Goal: Task Accomplishment & Management: Use online tool/utility

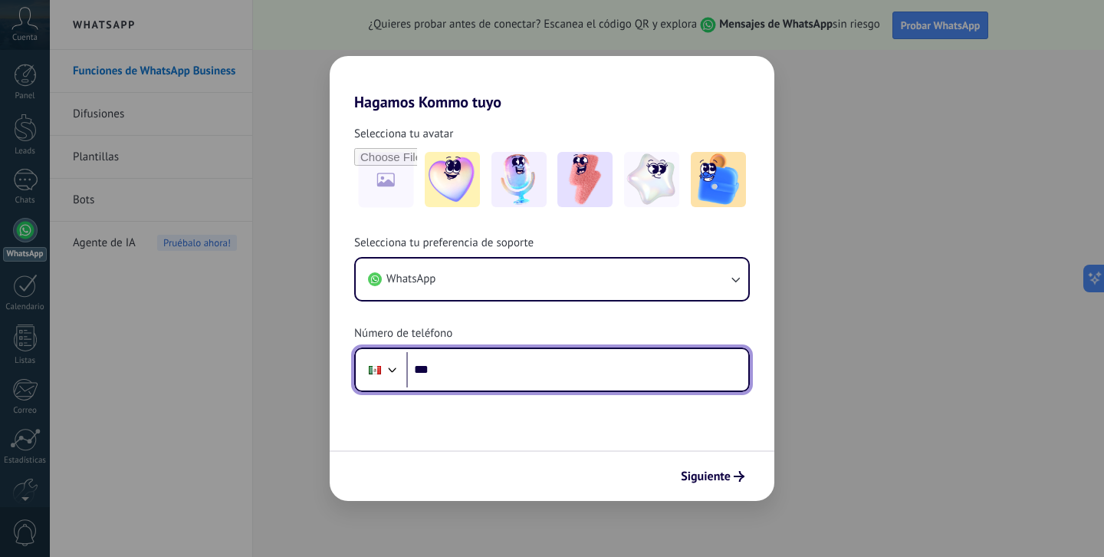
click at [538, 372] on input "***" at bounding box center [577, 369] width 342 height 35
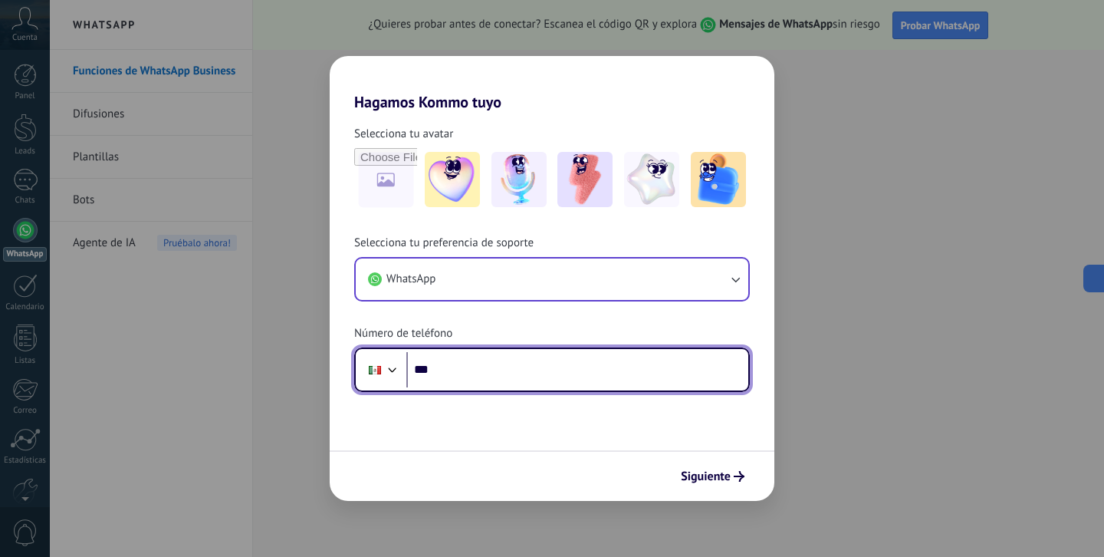
paste input "**********"
type input "**********"
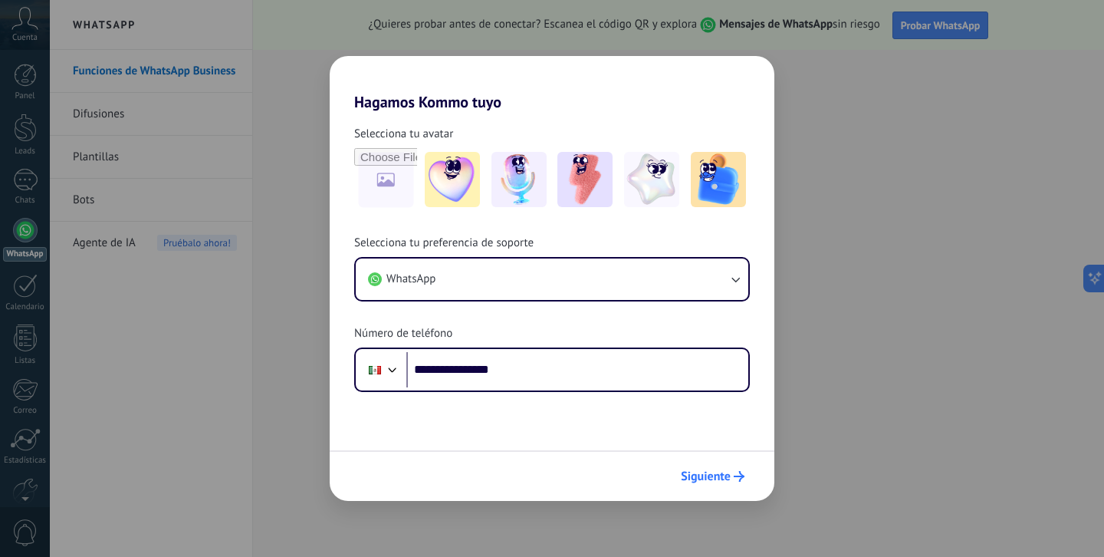
click at [735, 484] on button "Siguiente" at bounding box center [712, 476] width 77 height 26
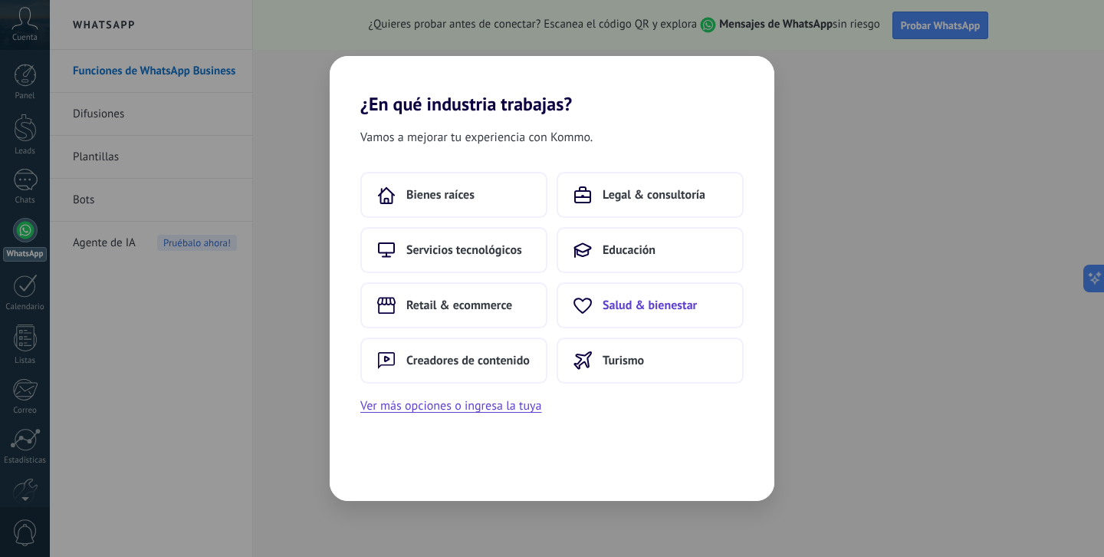
click at [621, 301] on span "Salud & bienestar" at bounding box center [650, 304] width 94 height 15
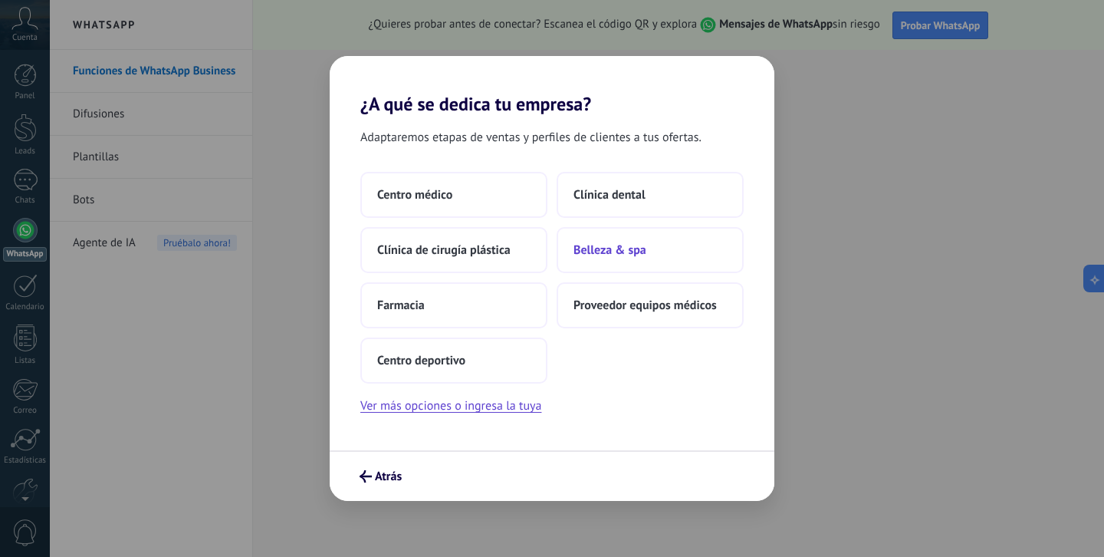
click at [619, 259] on button "Belleza & spa" at bounding box center [650, 250] width 187 height 46
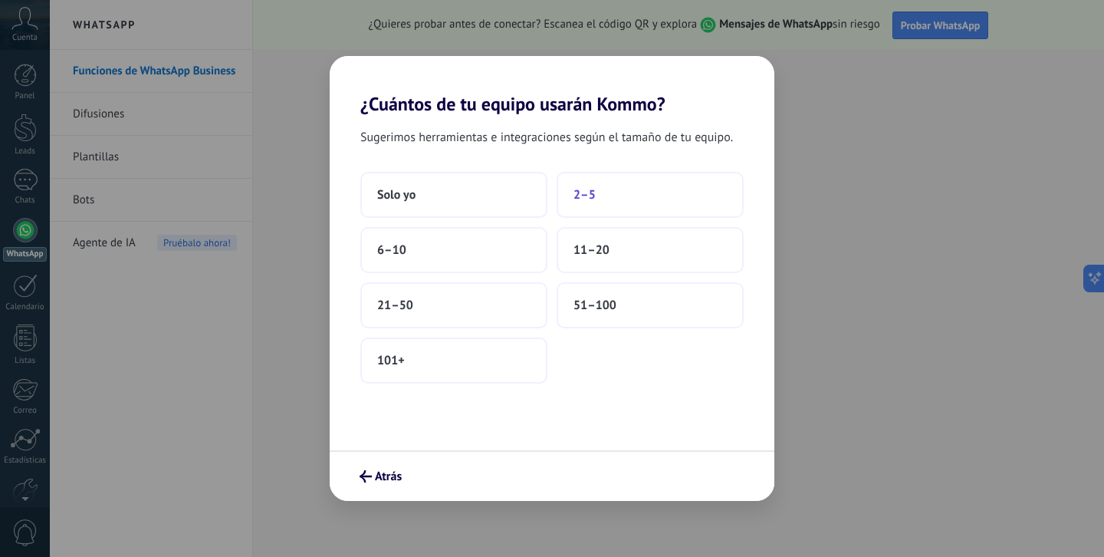
click at [592, 205] on button "2–5" at bounding box center [650, 195] width 187 height 46
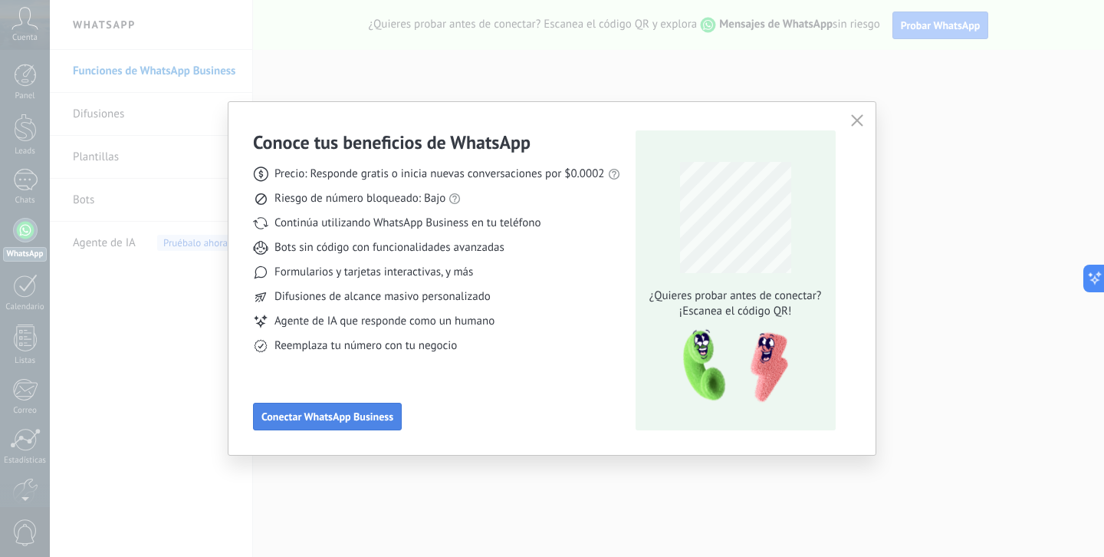
click at [383, 424] on button "Conectar WhatsApp Business" at bounding box center [327, 416] width 149 height 28
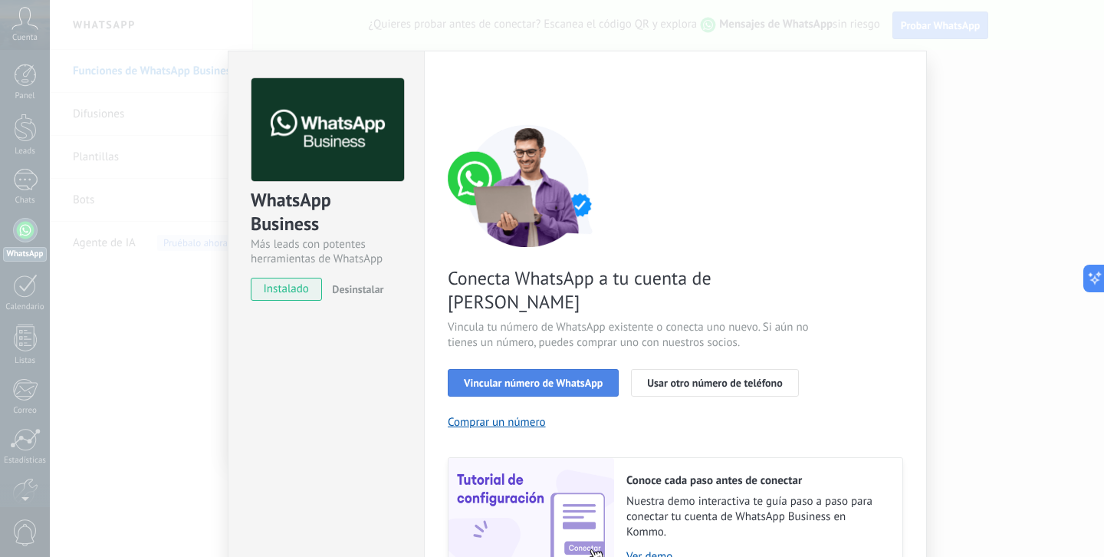
click at [560, 377] on span "Vincular número de WhatsApp" at bounding box center [533, 382] width 139 height 11
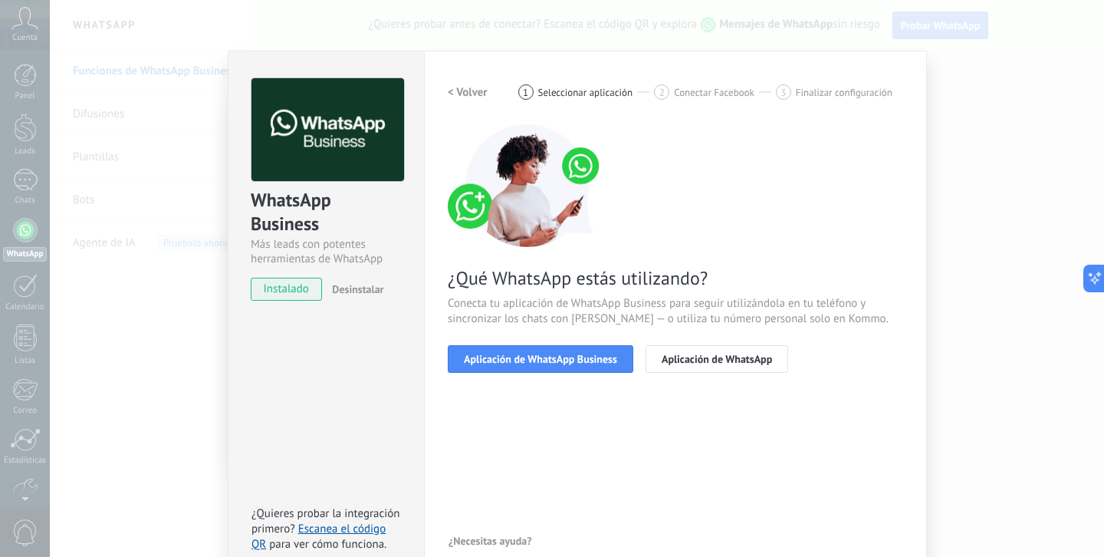
drag, startPoint x: 560, startPoint y: 361, endPoint x: 600, endPoint y: 471, distance: 117.4
click at [600, 471] on div "< Volver 1 Seleccionar aplicación 2 Conectar Facebook 3 Finalizar configuración…" at bounding box center [675, 315] width 455 height 474
click at [558, 369] on button "Aplicación de WhatsApp Business" at bounding box center [541, 359] width 186 height 28
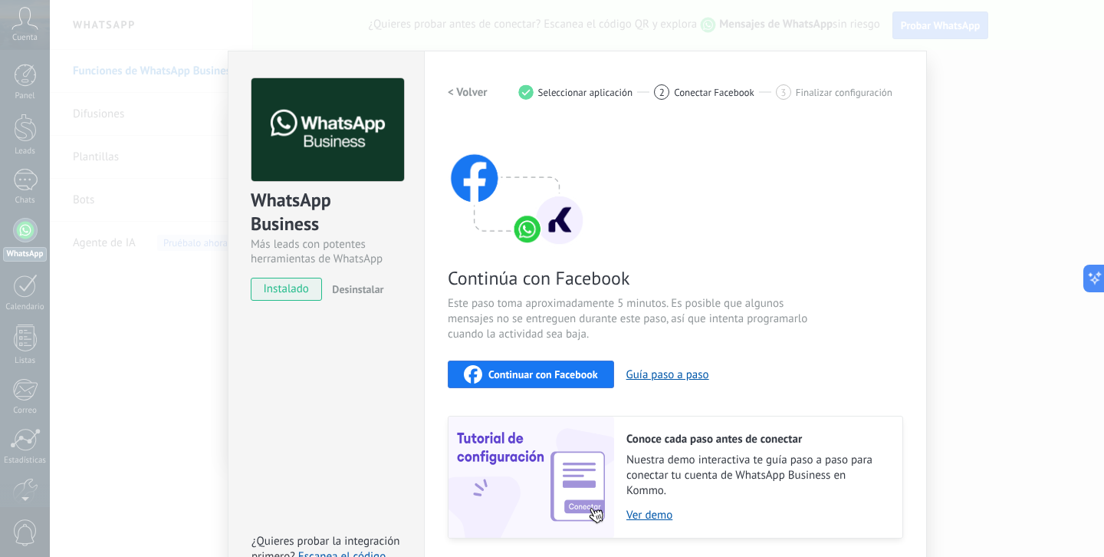
click at [667, 332] on span "Este paso toma aproximadamente 5 minutos. Es posible que algunos mensajes no se…" at bounding box center [630, 319] width 365 height 46
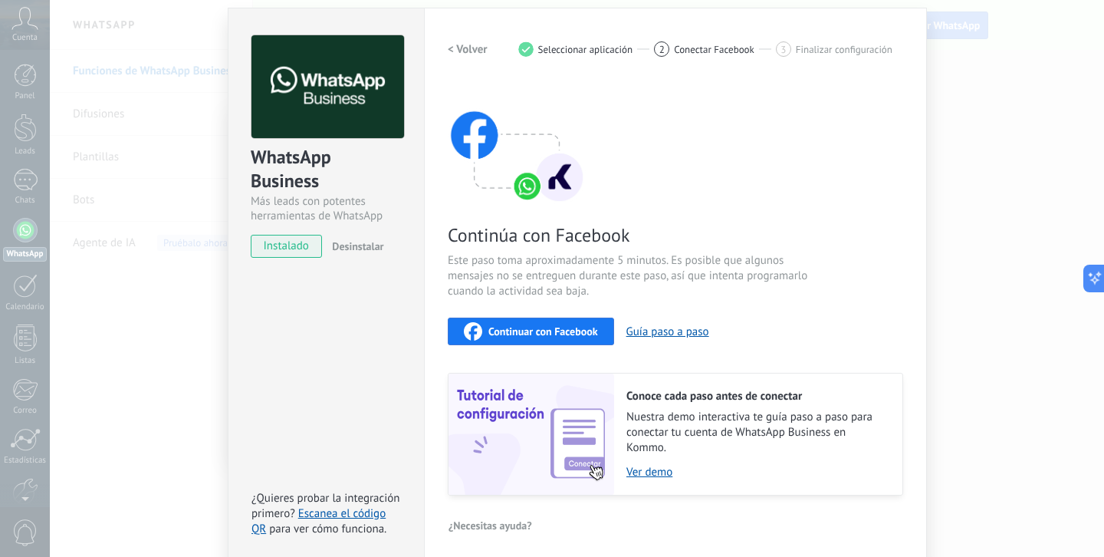
scroll to position [38, 0]
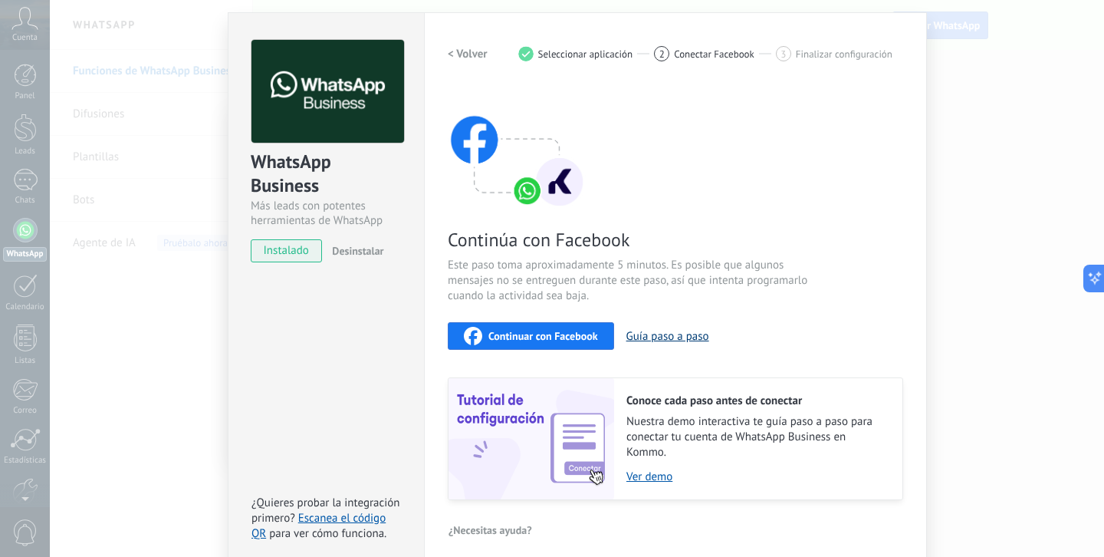
click at [633, 332] on button "Guía paso a paso" at bounding box center [667, 336] width 83 height 15
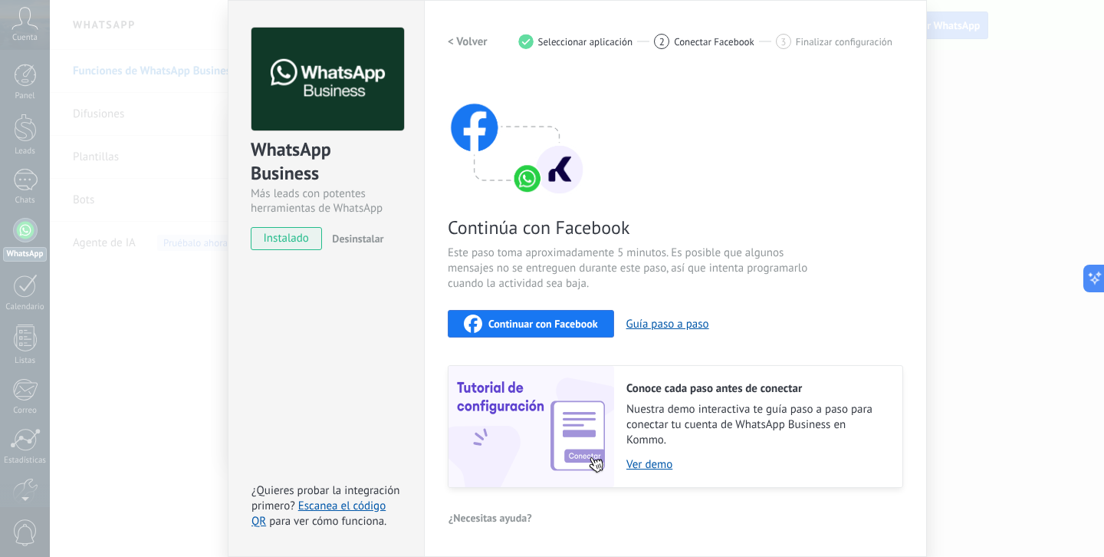
scroll to position [50, 0]
click at [583, 324] on span "Continuar con Facebook" at bounding box center [543, 324] width 110 height 11
click at [639, 173] on div "Continúa con Facebook Este paso toma aproximadamente 5 minutos. Es posible que …" at bounding box center [675, 281] width 455 height 414
click at [719, 153] on div "Continúa con Facebook Este paso toma aproximadamente 5 minutos. Es posible que …" at bounding box center [675, 281] width 455 height 414
click at [453, 31] on button "< Volver" at bounding box center [468, 42] width 40 height 28
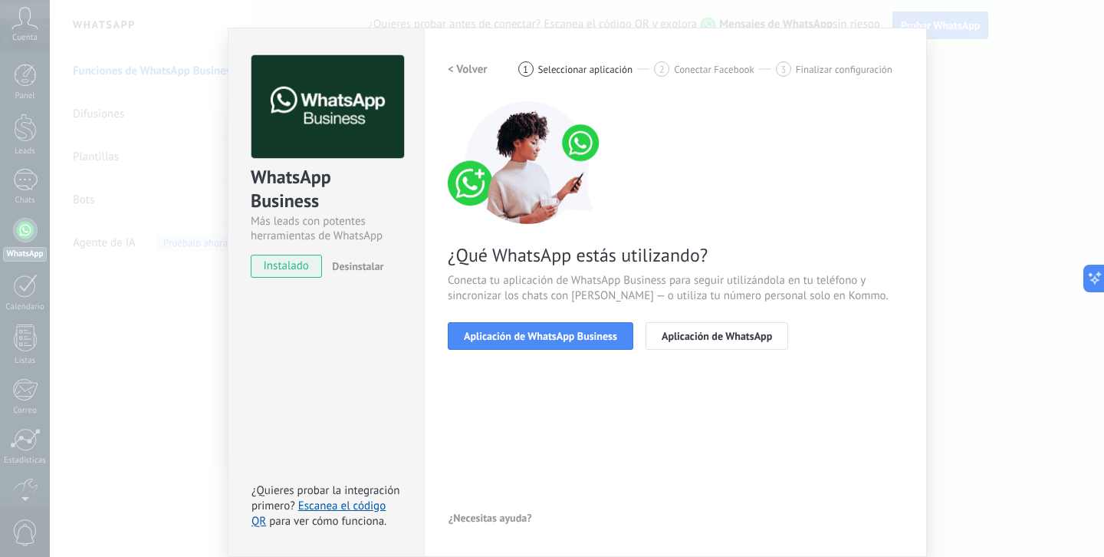
click at [561, 395] on div "< Volver 1 Seleccionar aplicación 2 Conectar Facebook 3 Finalizar configuración…" at bounding box center [675, 292] width 455 height 474
click at [254, 25] on div "WhatsApp Business Más leads con potentes herramientas de WhatsApp instalado Des…" at bounding box center [577, 278] width 1054 height 557
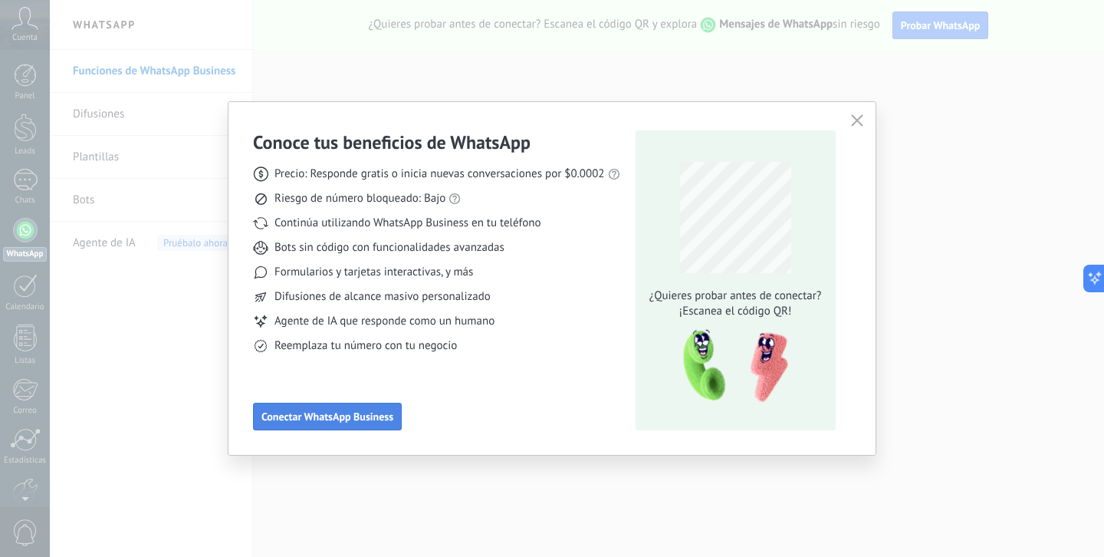
click at [363, 425] on button "Conectar WhatsApp Business" at bounding box center [327, 416] width 149 height 28
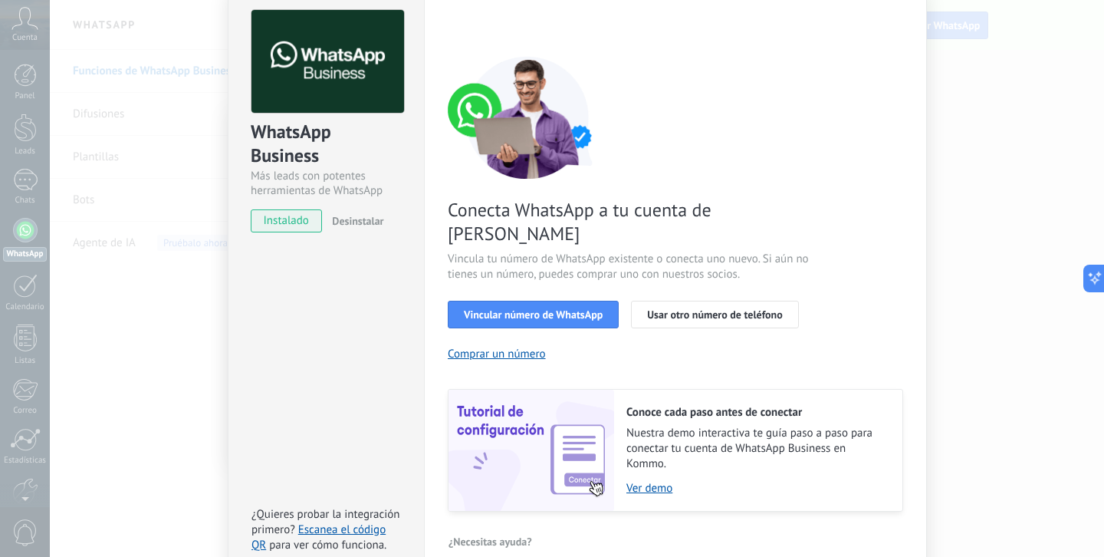
scroll to position [67, 0]
click at [715, 310] on span "Usar otro número de teléfono" at bounding box center [714, 315] width 135 height 11
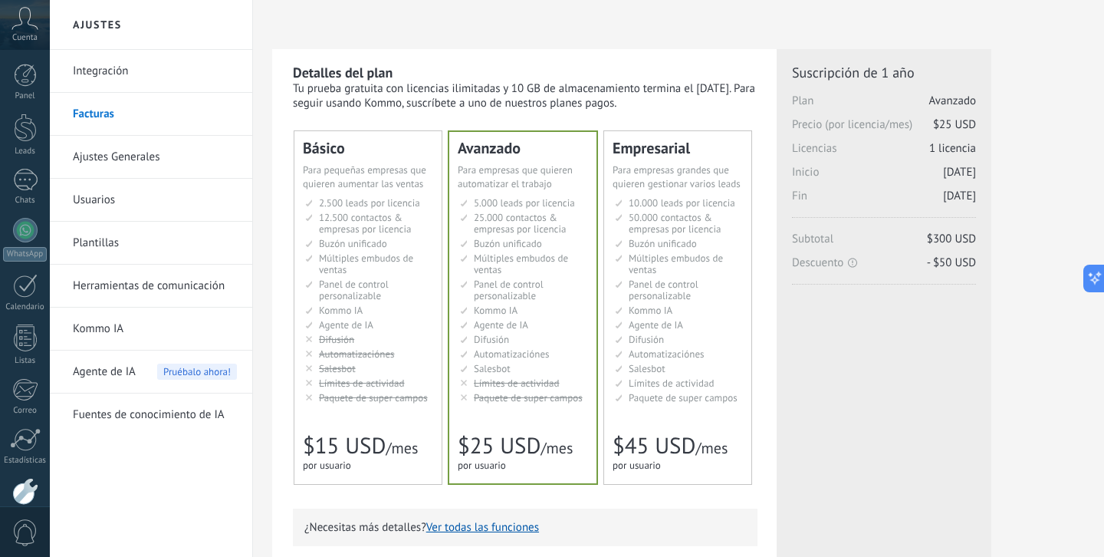
click at [170, 73] on link "Integración" at bounding box center [155, 71] width 164 height 43
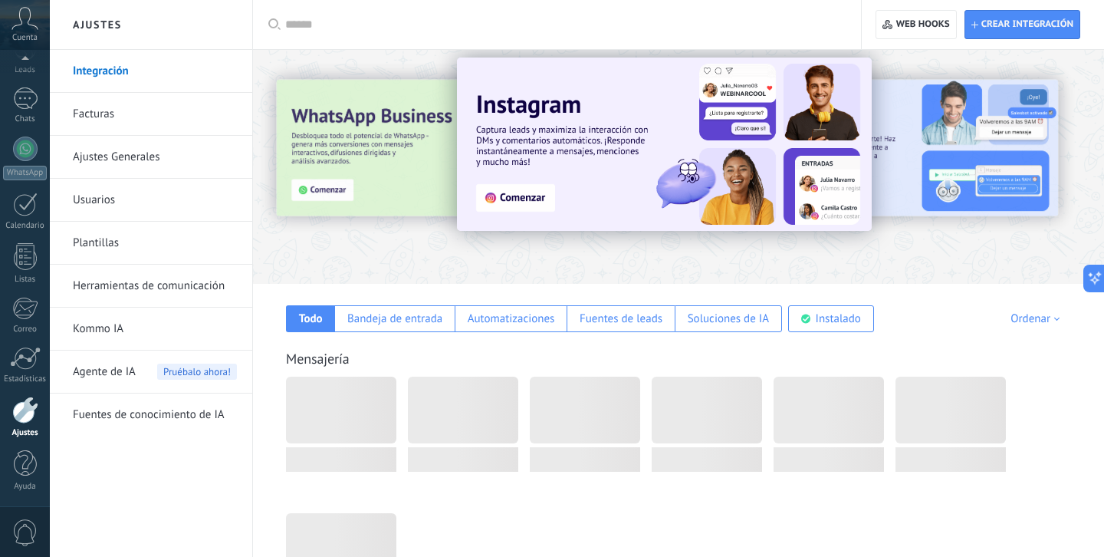
scroll to position [17, 0]
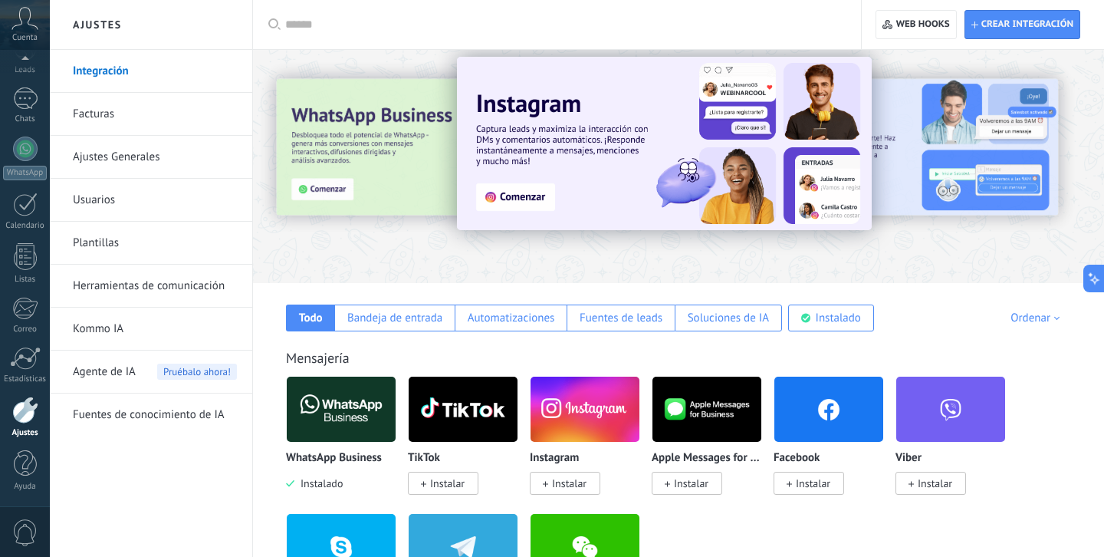
click at [333, 435] on img at bounding box center [341, 409] width 109 height 74
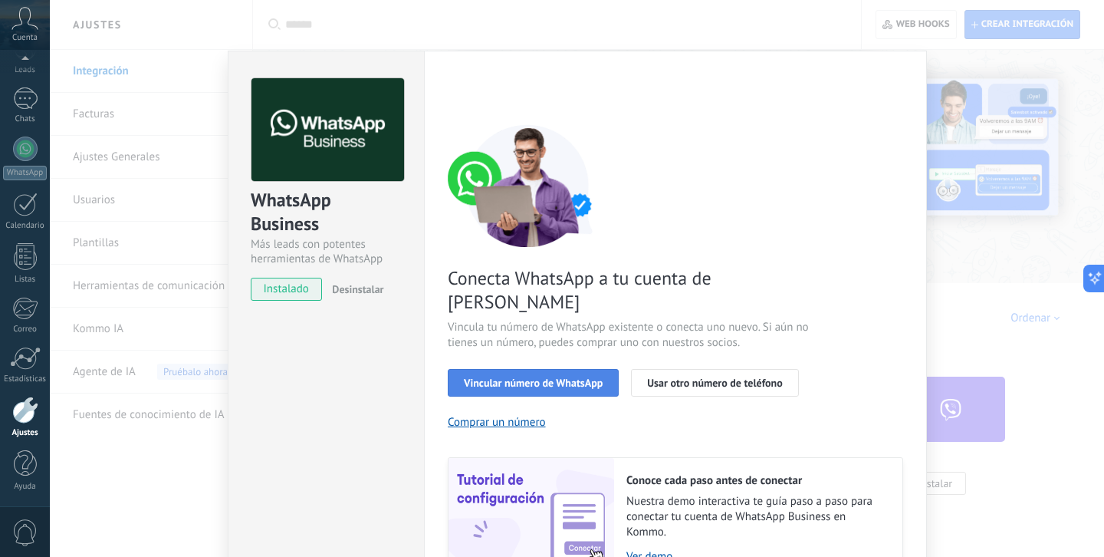
click at [492, 377] on span "Vincular número de WhatsApp" at bounding box center [533, 382] width 139 height 11
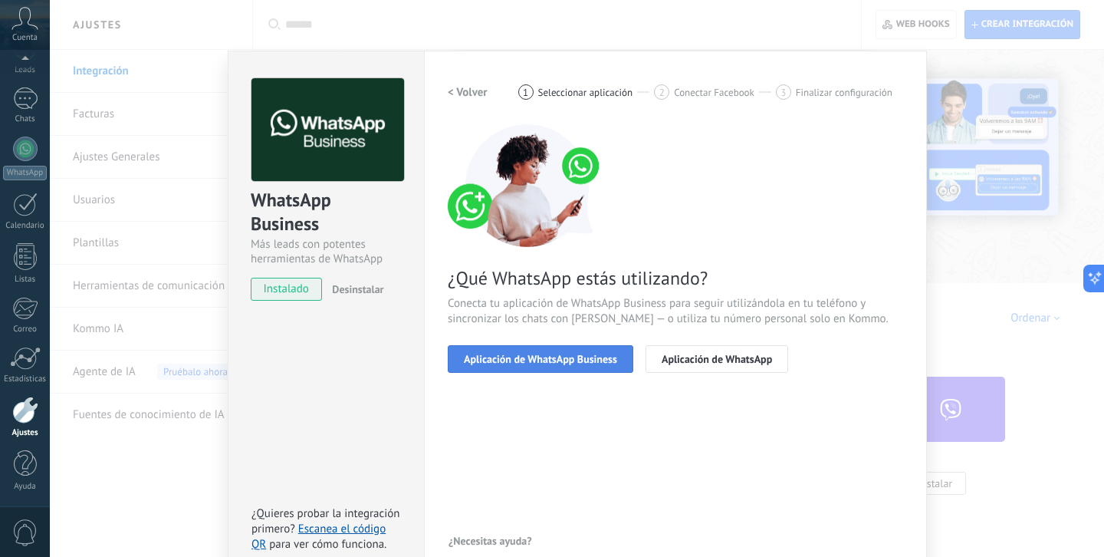
click at [520, 358] on span "Aplicación de WhatsApp Business" at bounding box center [540, 358] width 153 height 11
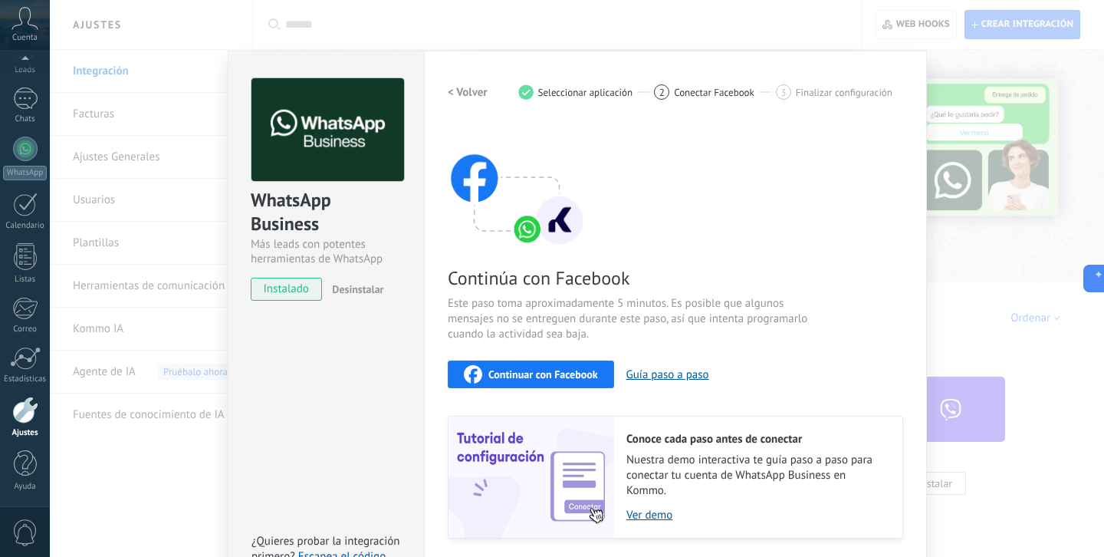
click at [518, 373] on span "Continuar con Facebook" at bounding box center [543, 374] width 110 height 11
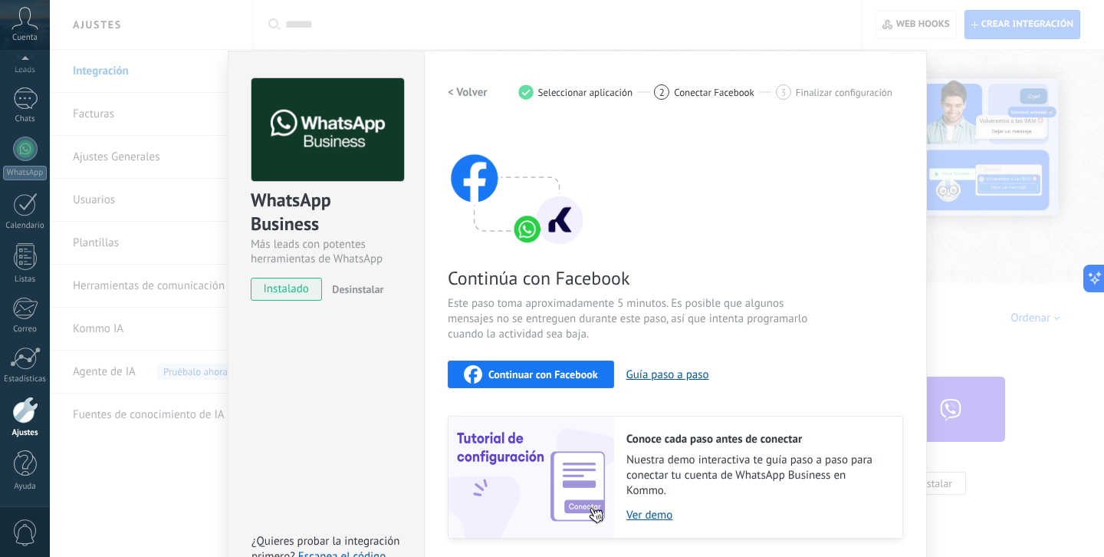
click at [930, 264] on div "WhatsApp Business Más leads con potentes herramientas de WhatsApp instalado Des…" at bounding box center [577, 278] width 1054 height 557
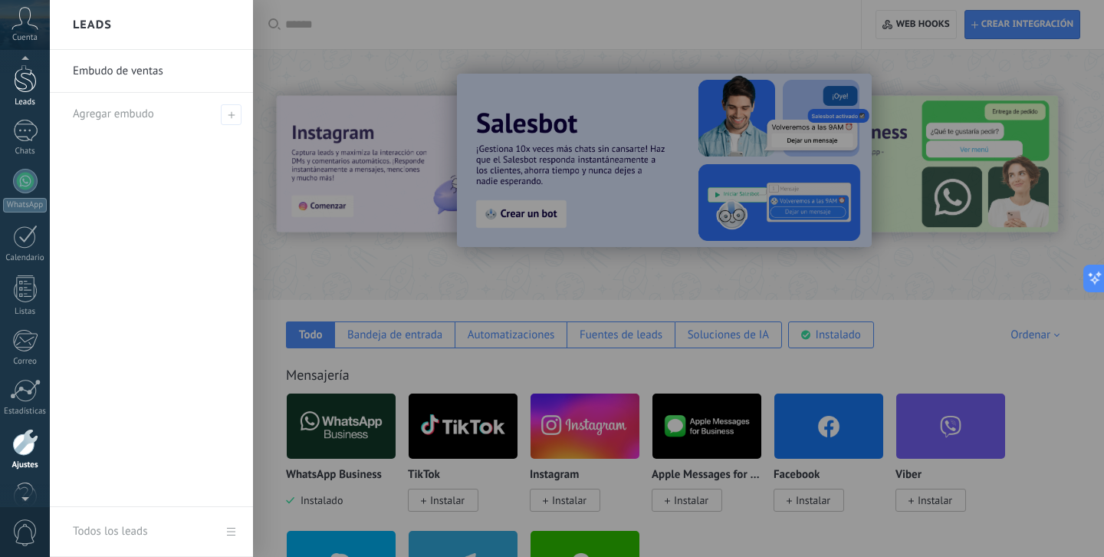
scroll to position [35, 0]
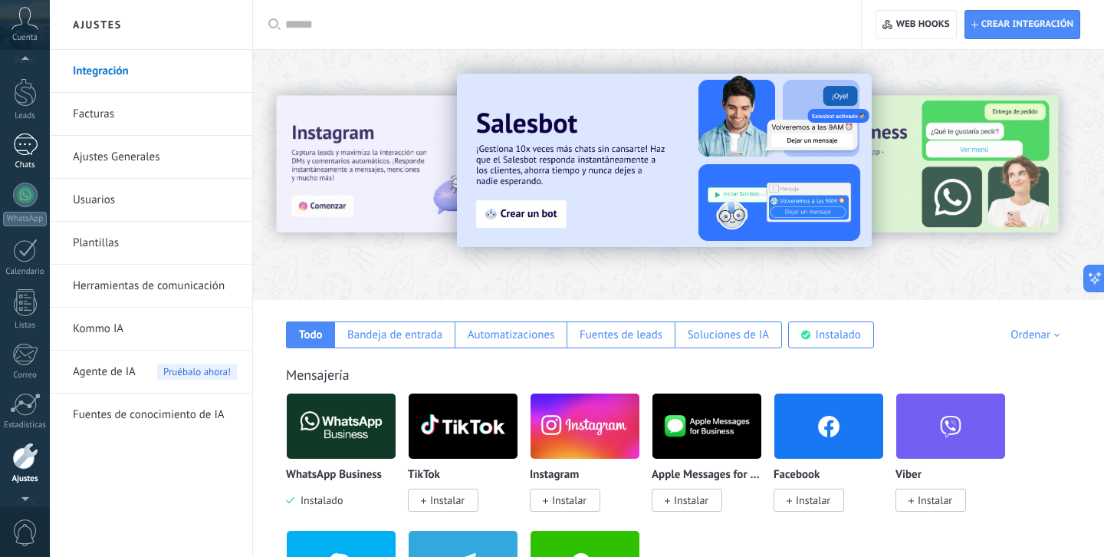
click at [31, 151] on div at bounding box center [25, 144] width 25 height 22
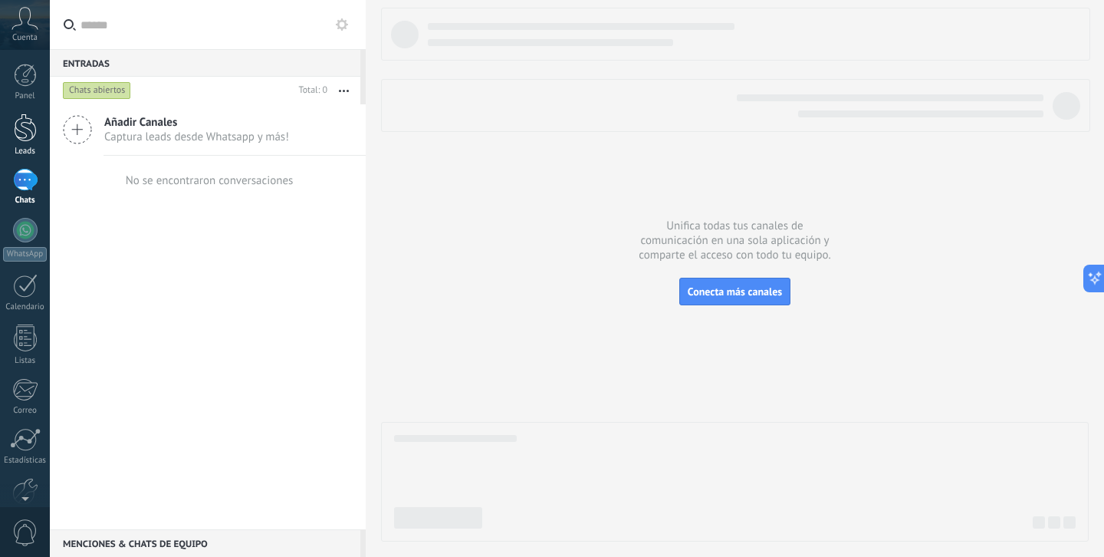
click at [23, 135] on div at bounding box center [25, 127] width 23 height 28
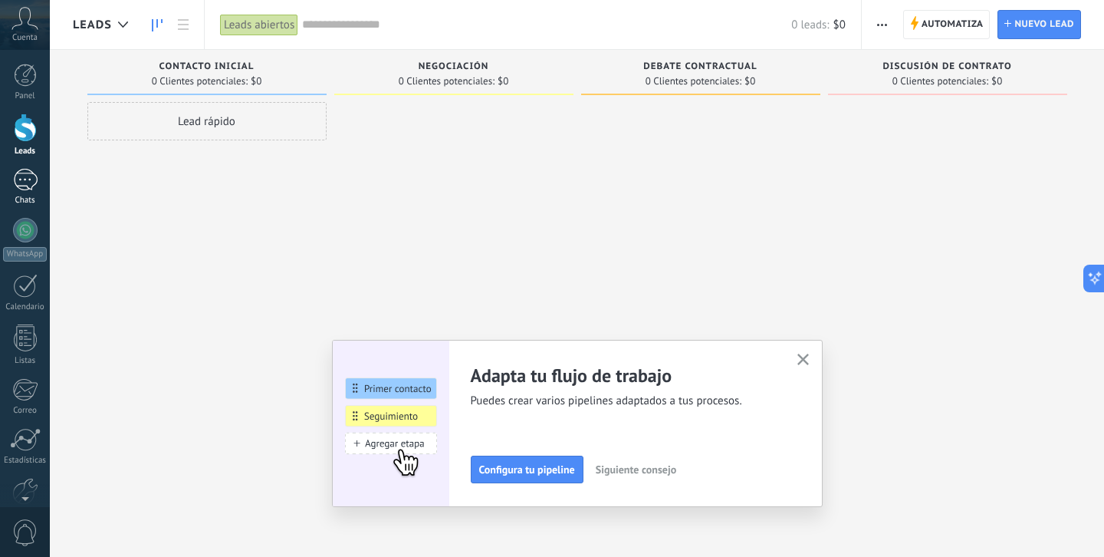
click at [23, 184] on div at bounding box center [25, 180] width 25 height 22
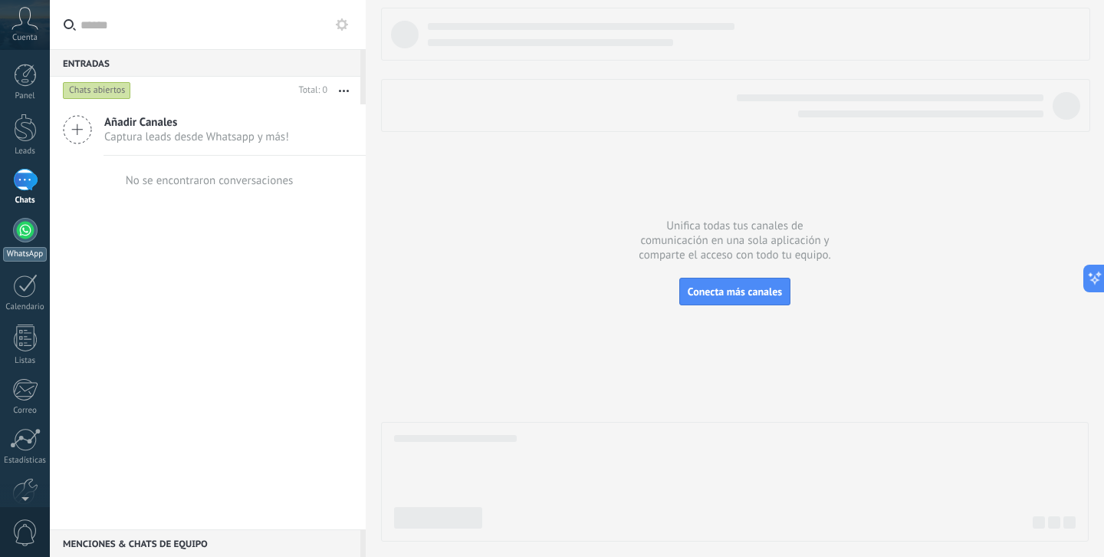
click at [28, 224] on div at bounding box center [25, 230] width 25 height 25
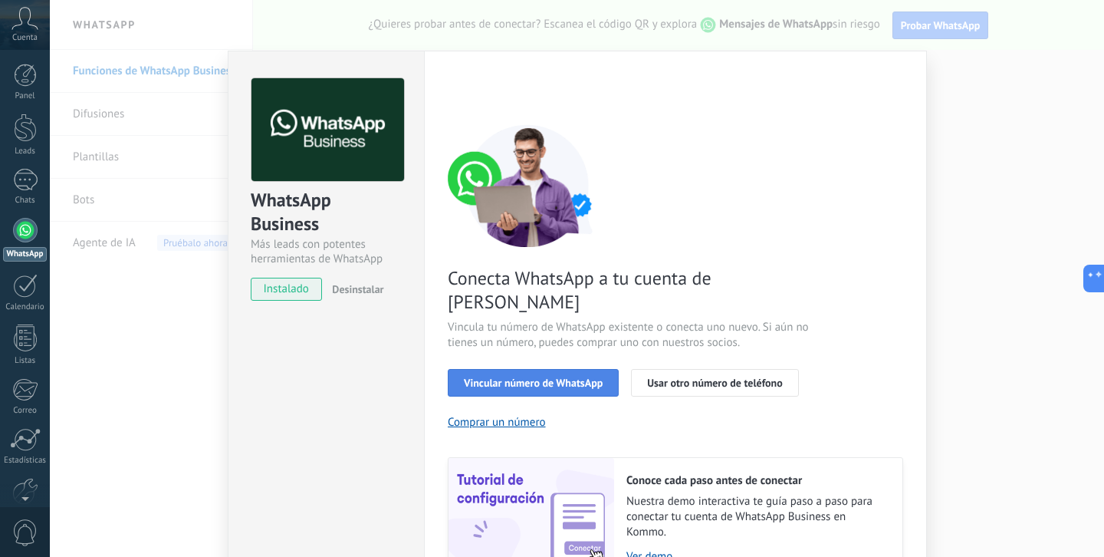
click at [544, 377] on span "Vincular número de WhatsApp" at bounding box center [533, 382] width 139 height 11
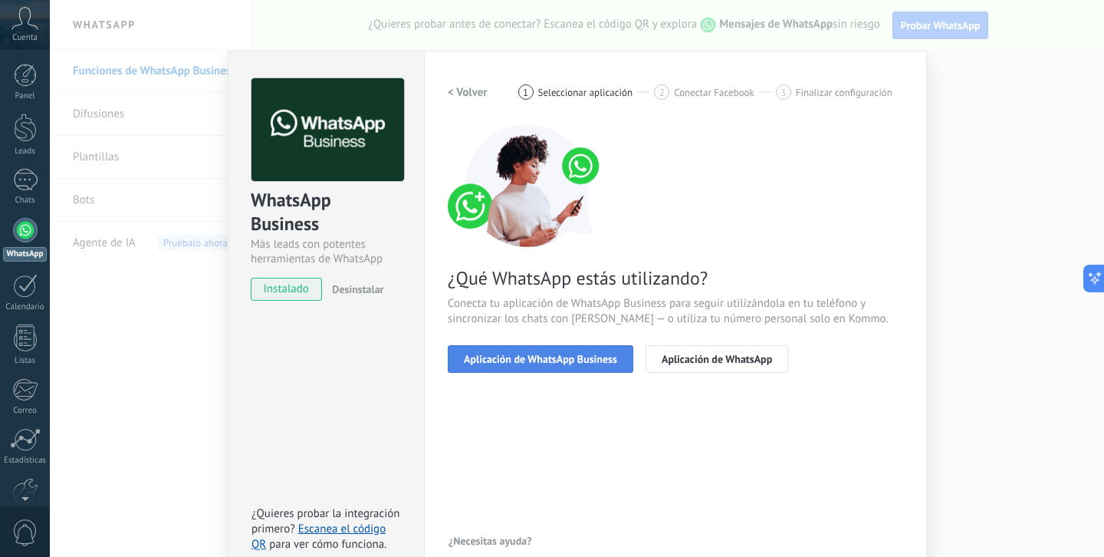
click at [544, 358] on span "Aplicación de WhatsApp Business" at bounding box center [540, 358] width 153 height 11
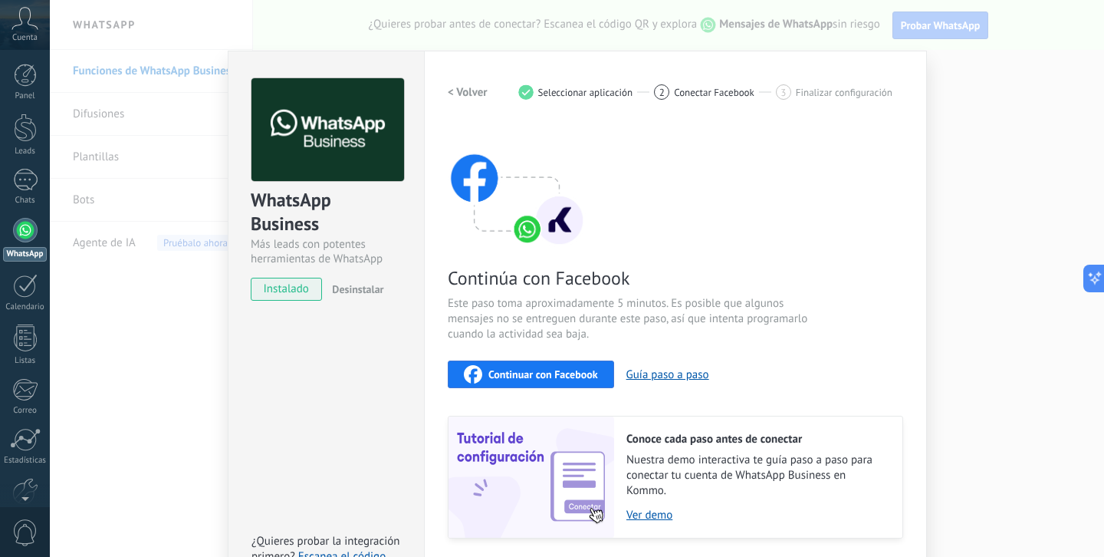
click at [532, 382] on div "Continuar con Facebook" at bounding box center [531, 374] width 134 height 18
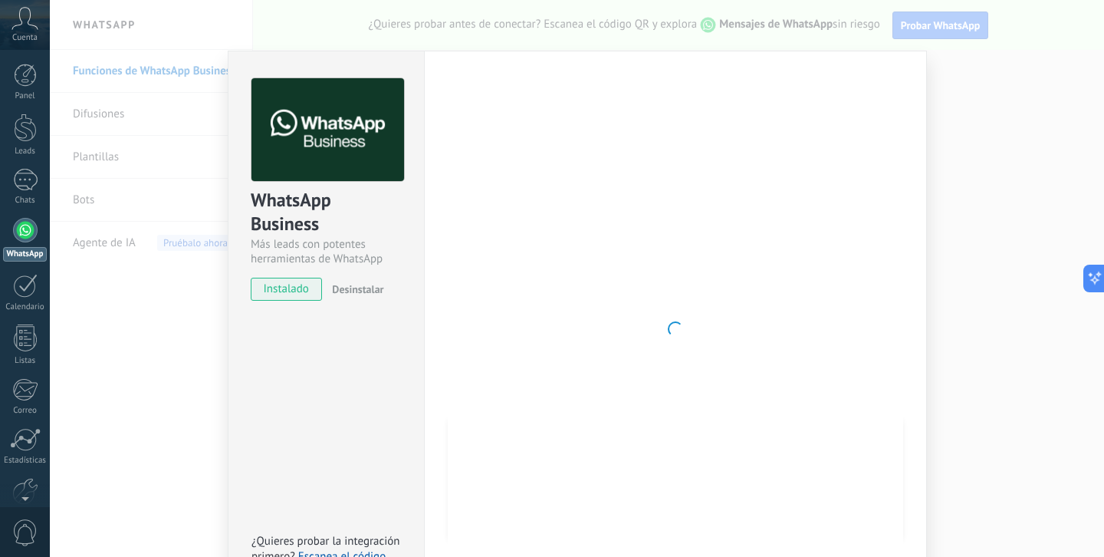
click at [655, 246] on div at bounding box center [675, 328] width 455 height 501
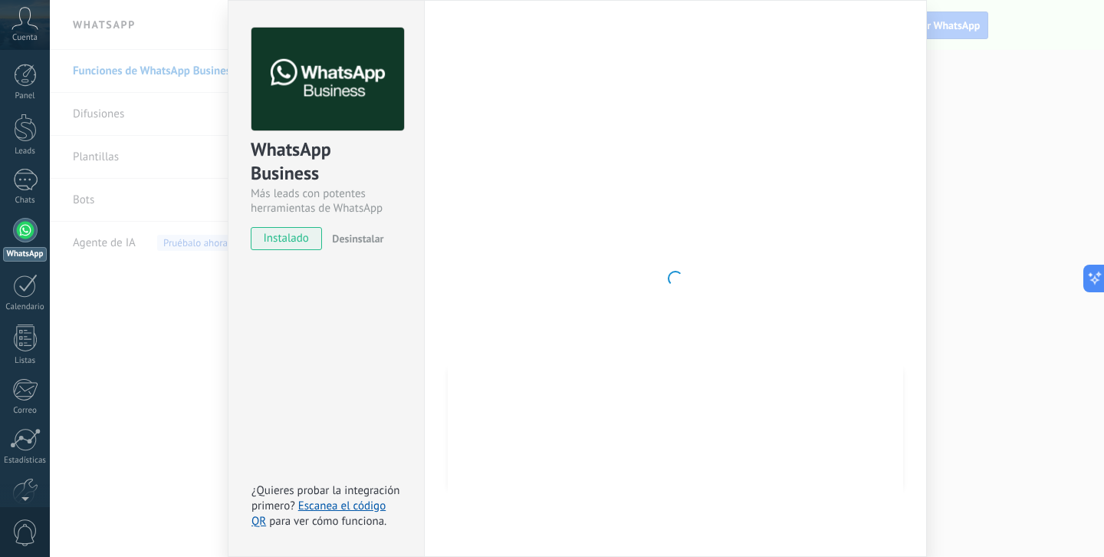
scroll to position [50, 0]
